Goal: Browse casually

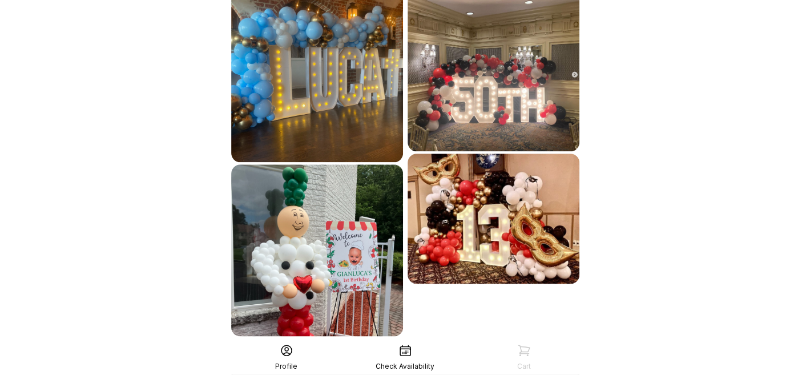
scroll to position [703, 0]
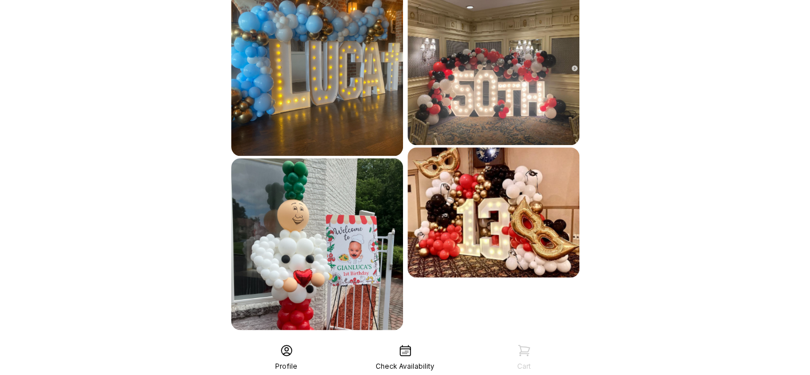
click at [431, 341] on div "See More" at bounding box center [405, 354] width 353 height 27
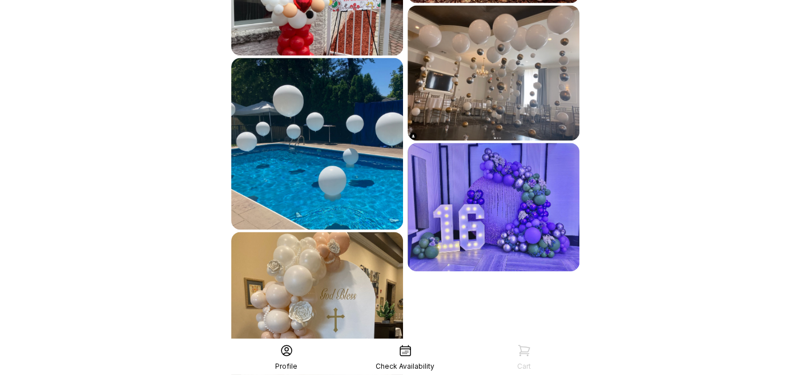
scroll to position [1045, 0]
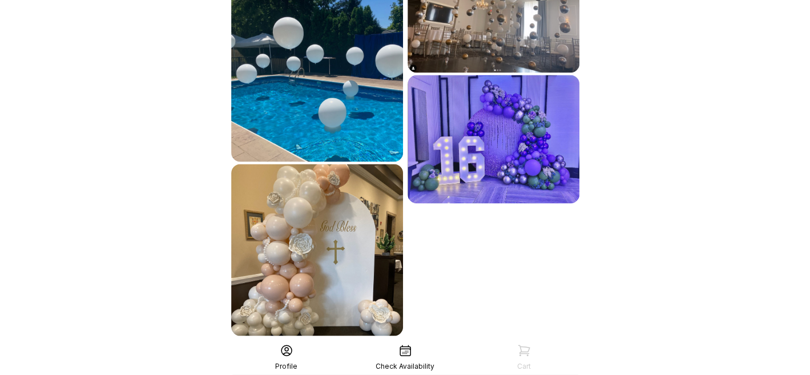
click at [432, 347] on div "See More" at bounding box center [405, 360] width 353 height 27
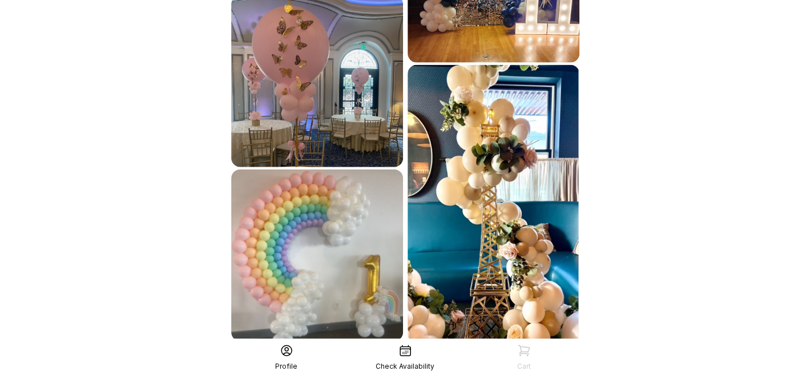
scroll to position [1401, 0]
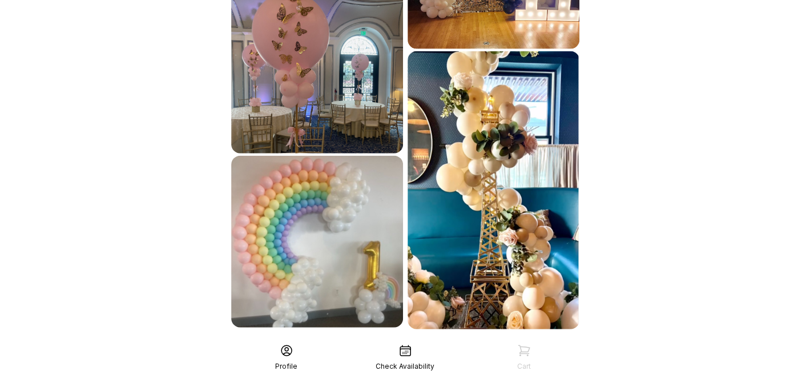
click at [500, 341] on div "See More" at bounding box center [405, 354] width 353 height 27
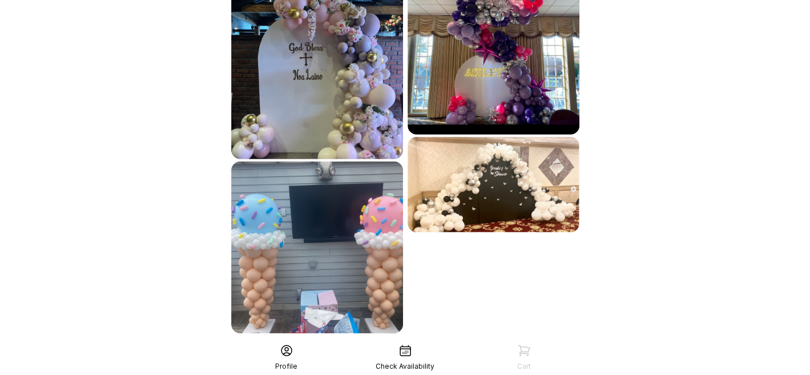
scroll to position [1748, 0]
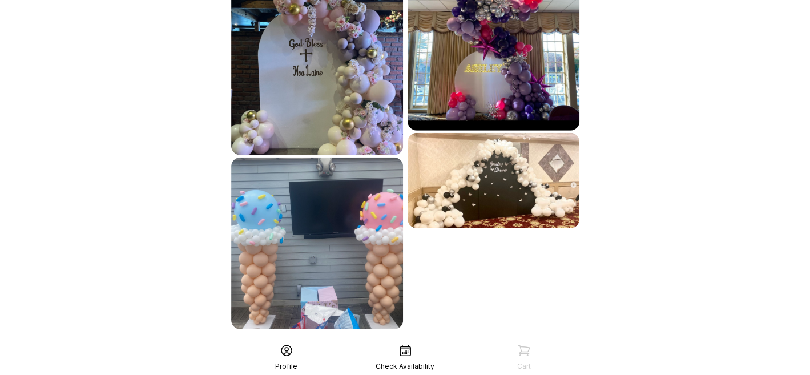
click at [480, 341] on div "See More" at bounding box center [405, 354] width 353 height 27
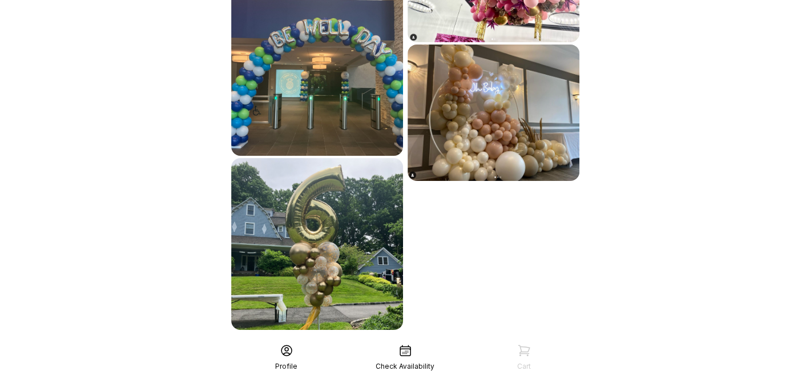
scroll to position [2096, 0]
click at [465, 341] on div "See More" at bounding box center [405, 354] width 353 height 27
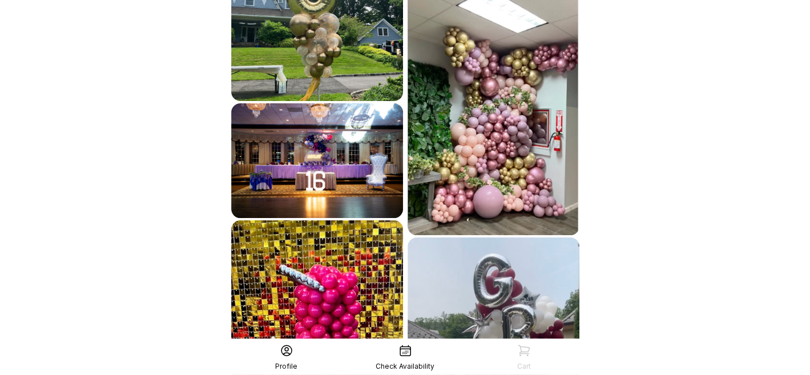
scroll to position [2438, 0]
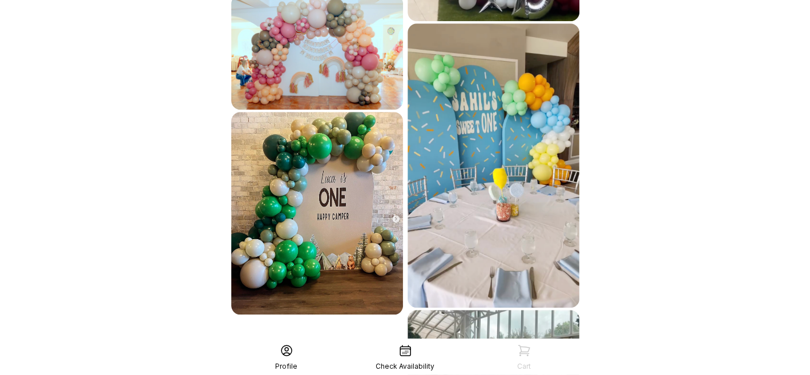
scroll to position [2890, 0]
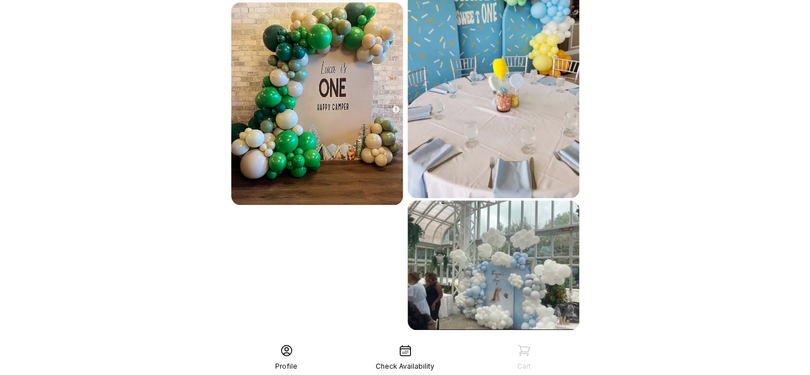
click at [365, 341] on div "See More" at bounding box center [405, 354] width 353 height 27
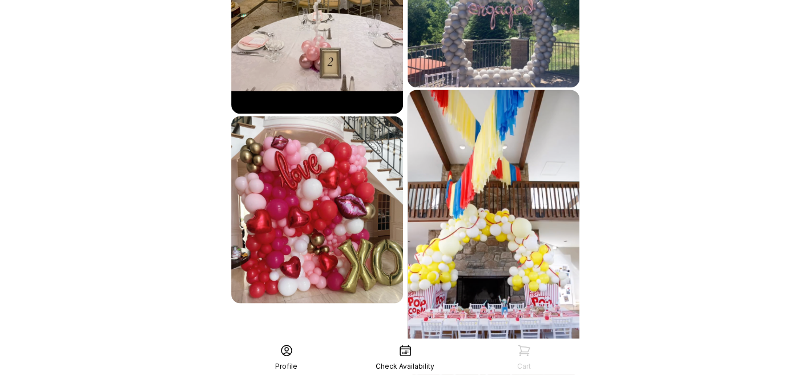
scroll to position [3289, 0]
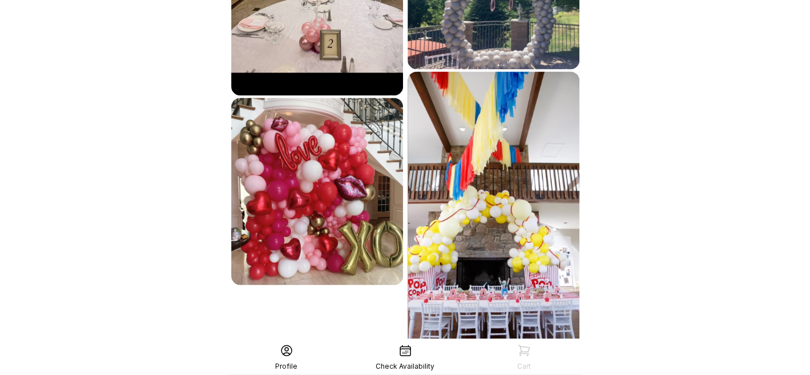
click at [368, 369] on div "See More" at bounding box center [405, 382] width 353 height 27
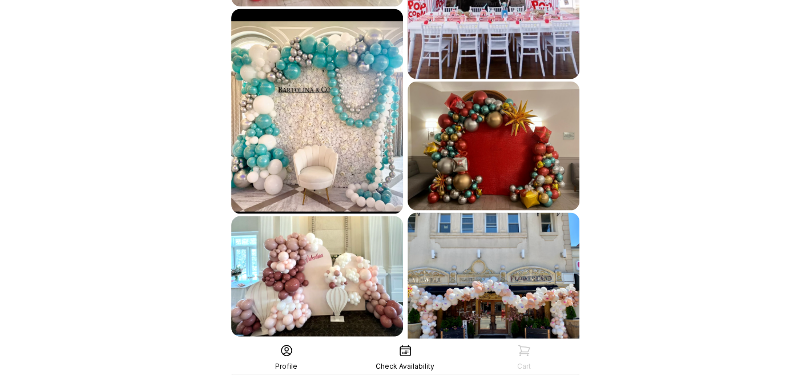
scroll to position [3575, 0]
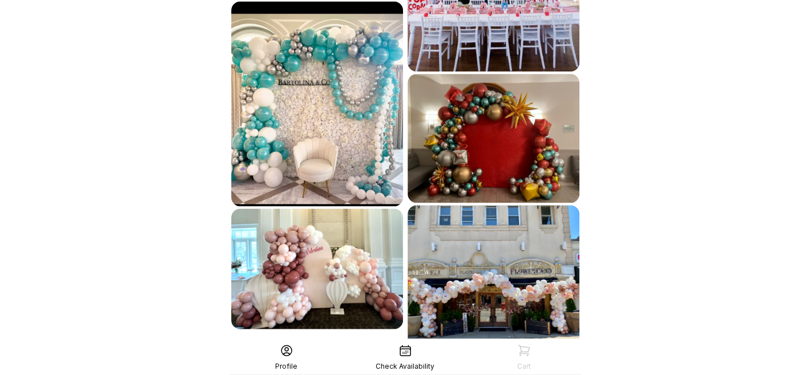
click at [365, 367] on div "See More" at bounding box center [405, 380] width 353 height 27
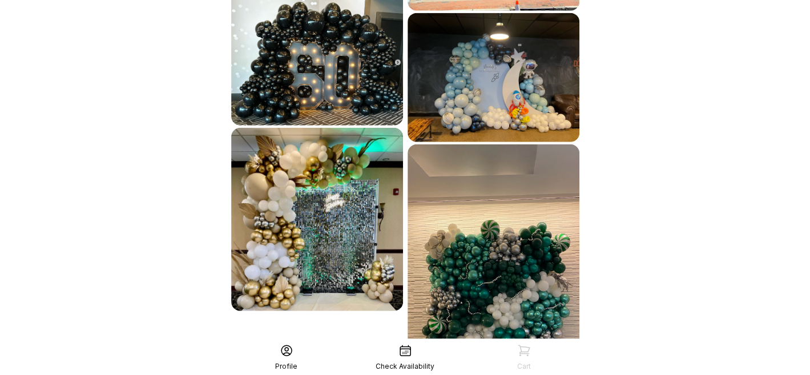
scroll to position [3963, 0]
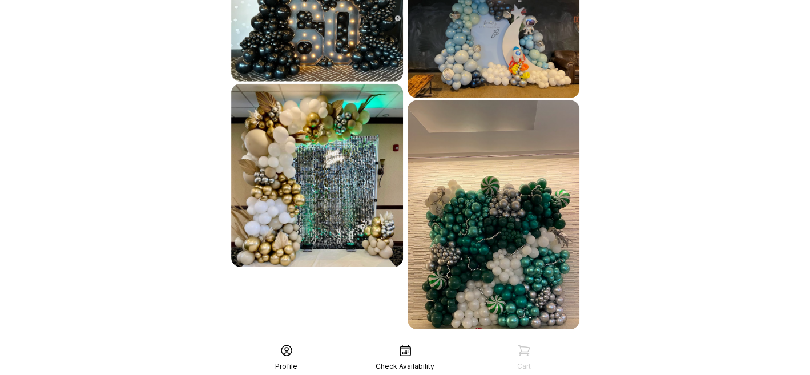
click at [367, 341] on div "See More" at bounding box center [405, 354] width 353 height 27
click at [393, 341] on div "See More" at bounding box center [405, 354] width 353 height 27
click at [435, 341] on div "See More" at bounding box center [405, 354] width 353 height 27
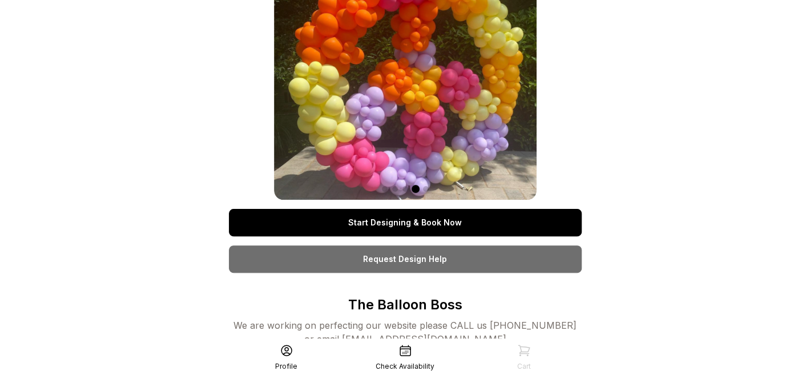
scroll to position [0, 0]
